Goal: Information Seeking & Learning: Check status

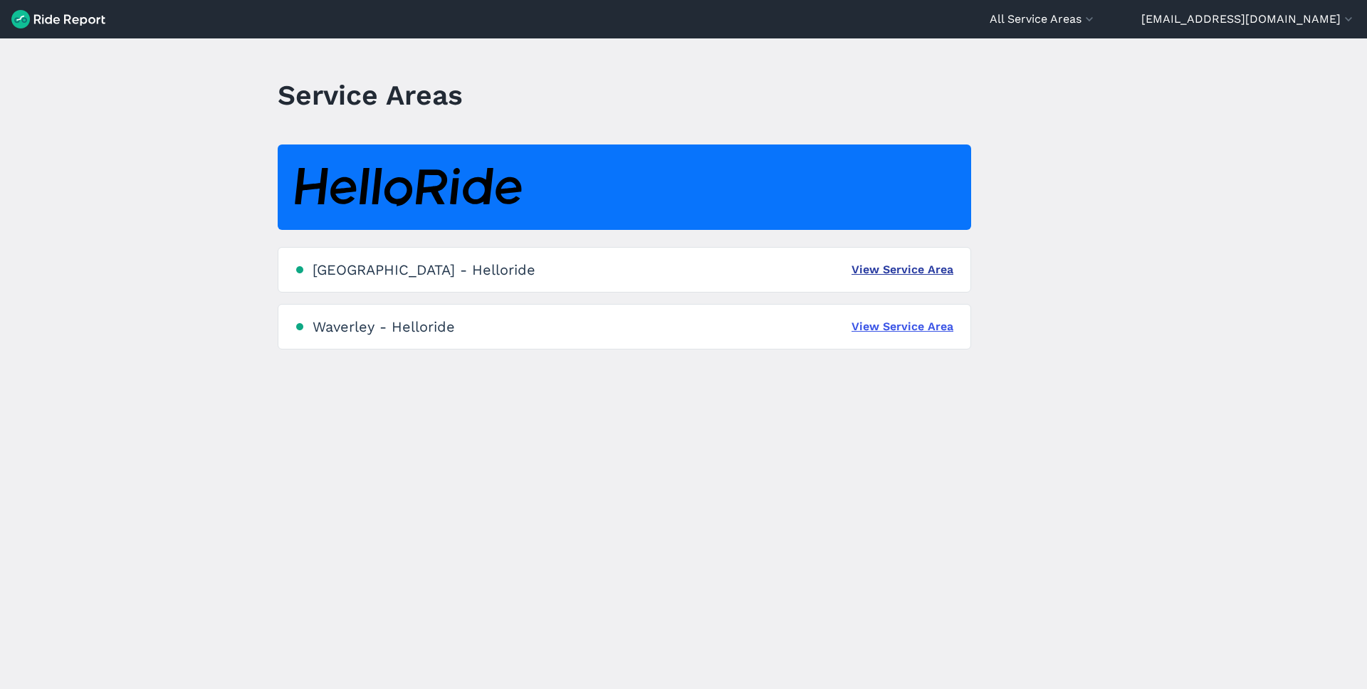
click at [913, 274] on link "View Service Area" at bounding box center [902, 269] width 102 height 17
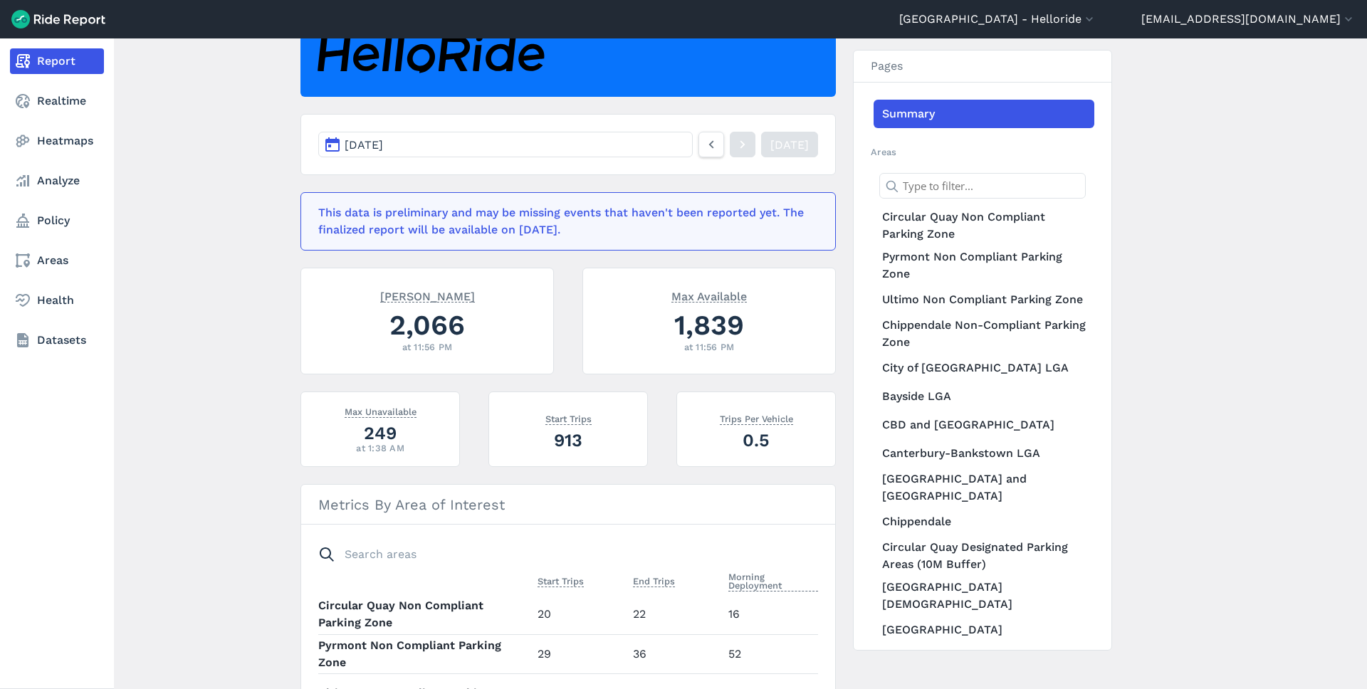
scroll to position [150, 0]
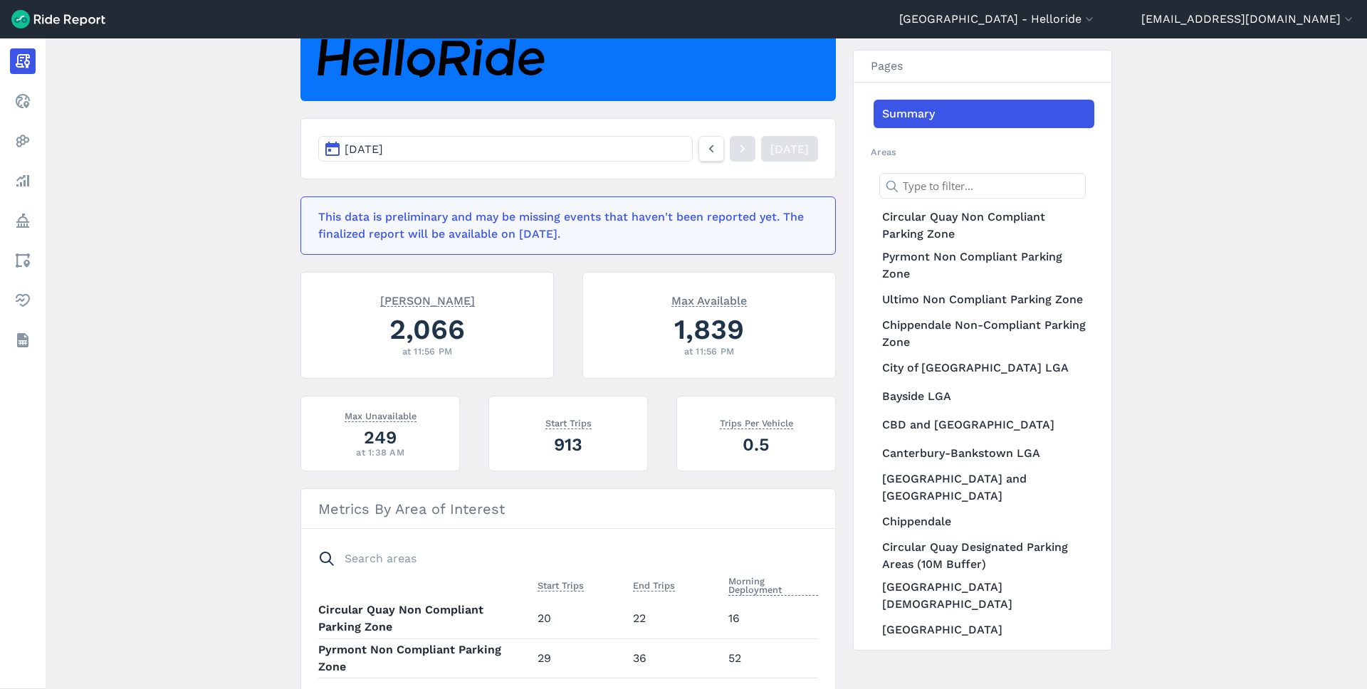
click at [383, 448] on div "at 1:38 AM" at bounding box center [380, 453] width 124 height 14
click at [703, 147] on icon at bounding box center [711, 148] width 16 height 17
click at [703, 144] on icon at bounding box center [711, 148] width 16 height 17
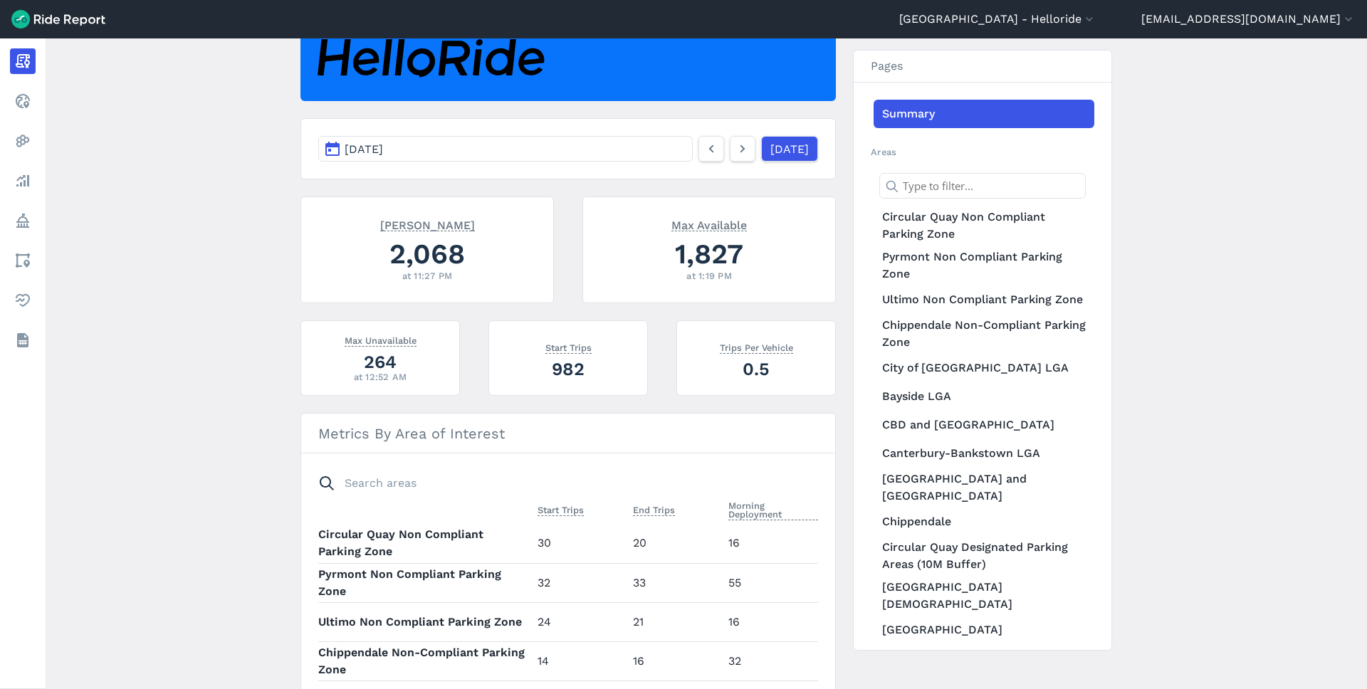
click at [271, 367] on main "[DATE] Daily Report Print Export CSV [DATE] [DATE] Max Parked 2,068 at 11:27 PM…" at bounding box center [706, 363] width 1321 height 651
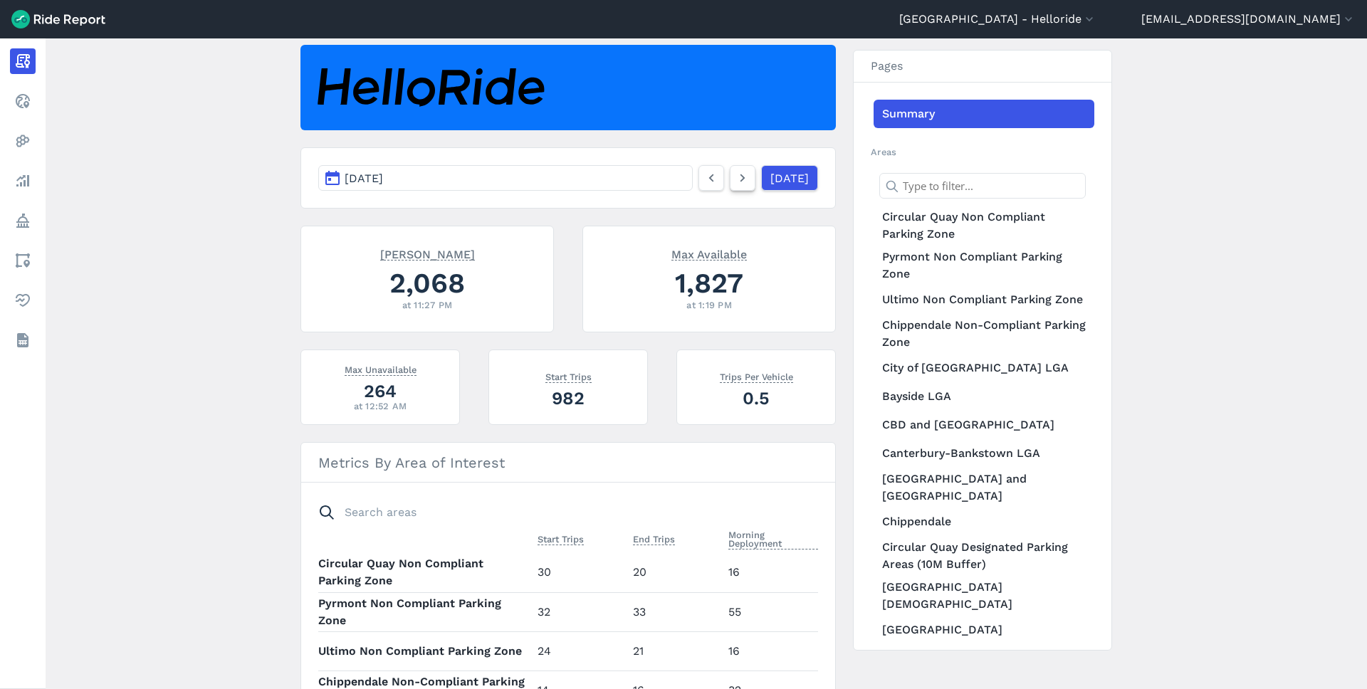
click at [737, 182] on link at bounding box center [743, 178] width 26 height 26
click at [736, 182] on link at bounding box center [743, 178] width 26 height 26
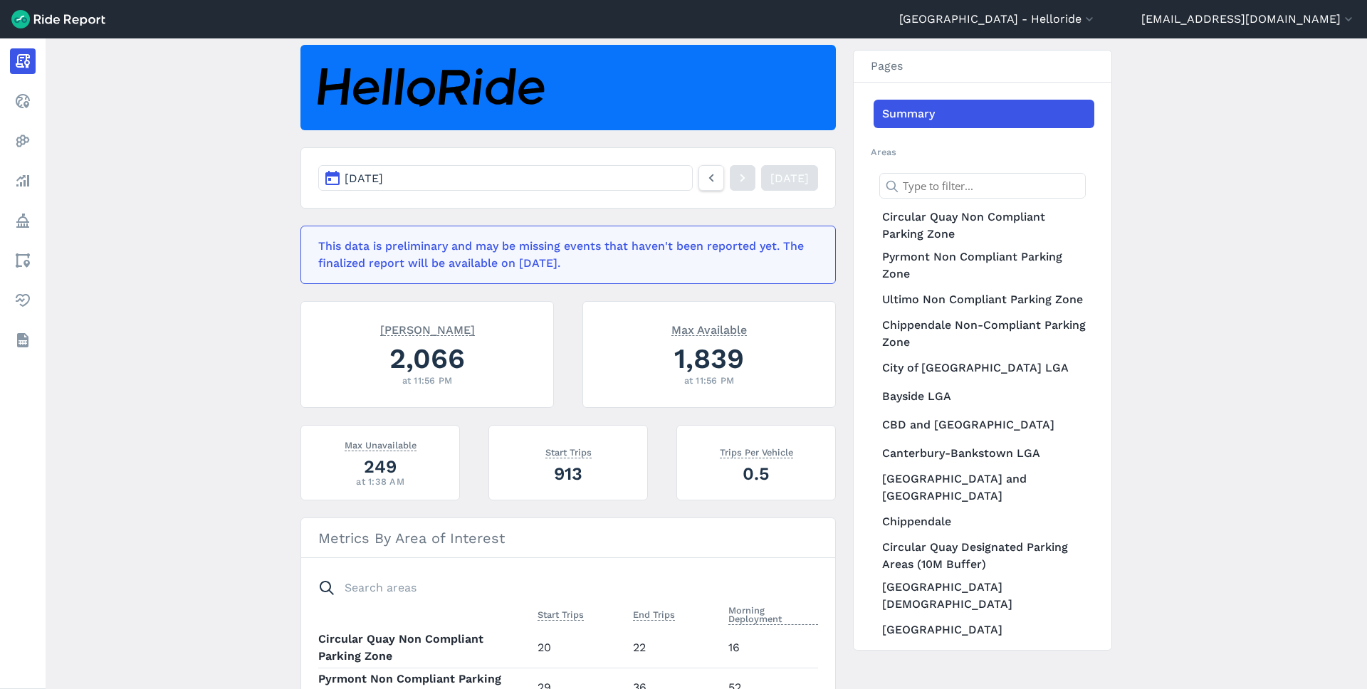
click at [736, 182] on div at bounding box center [743, 178] width 26 height 26
click at [381, 442] on span "Max Unavailable" at bounding box center [381, 444] width 72 height 14
click at [266, 498] on main "[DATE] Daily Report Print Export CSV [DATE] [DATE] This data is preliminary and…" at bounding box center [706, 363] width 1321 height 651
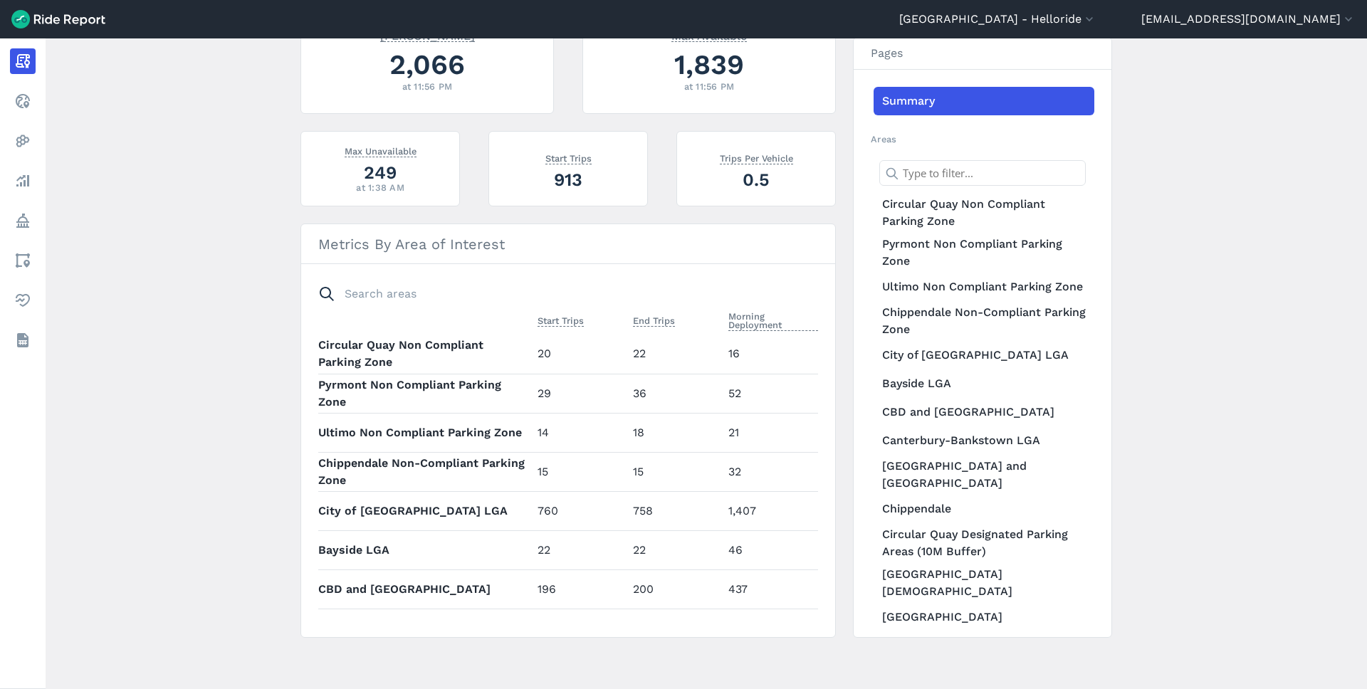
click at [741, 512] on td "1,407" at bounding box center [770, 510] width 95 height 39
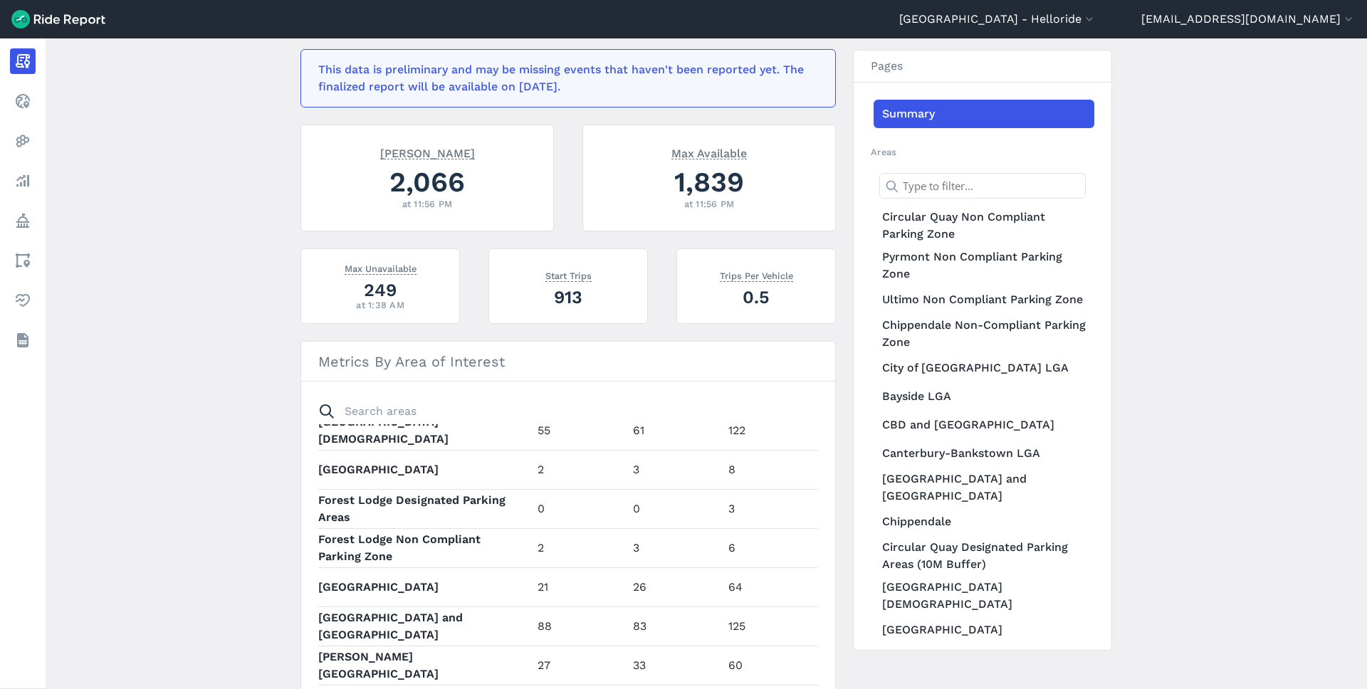
scroll to position [295, 0]
